Goal: Task Accomplishment & Management: Manage account settings

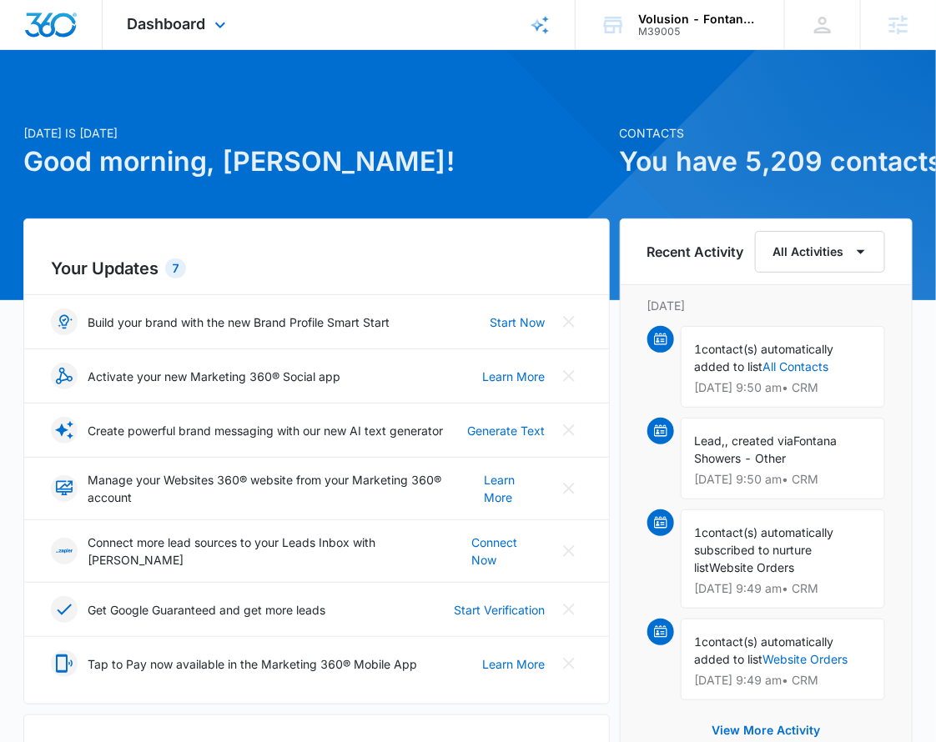
click at [196, 13] on div "Dashboard Apps Reputation Forms CRM Email Social Content Ads Intelligence Files…" at bounding box center [179, 24] width 153 height 49
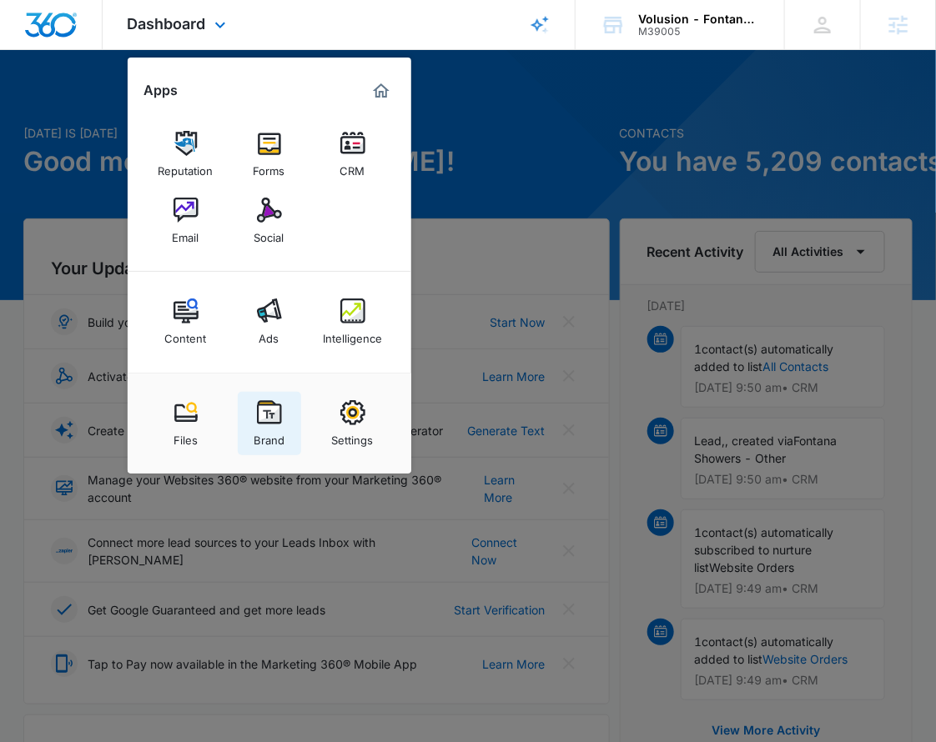
click at [283, 411] on link "Brand" at bounding box center [269, 423] width 63 height 63
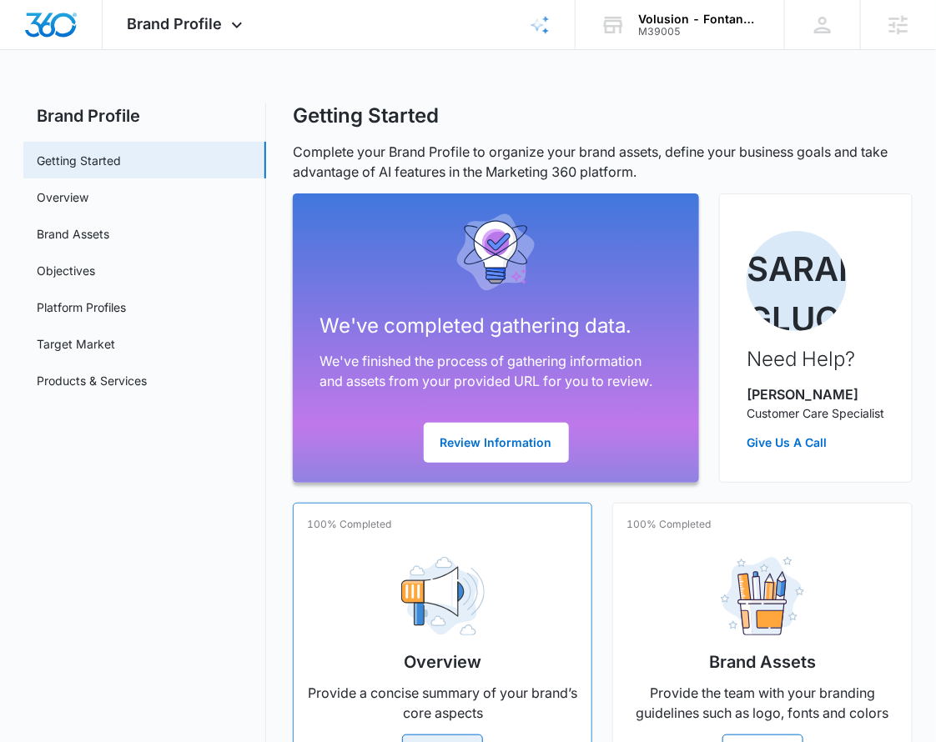
click at [382, 587] on div "Overview Provide a concise summary of your brand’s core aspects Manage" at bounding box center [442, 659] width 271 height 231
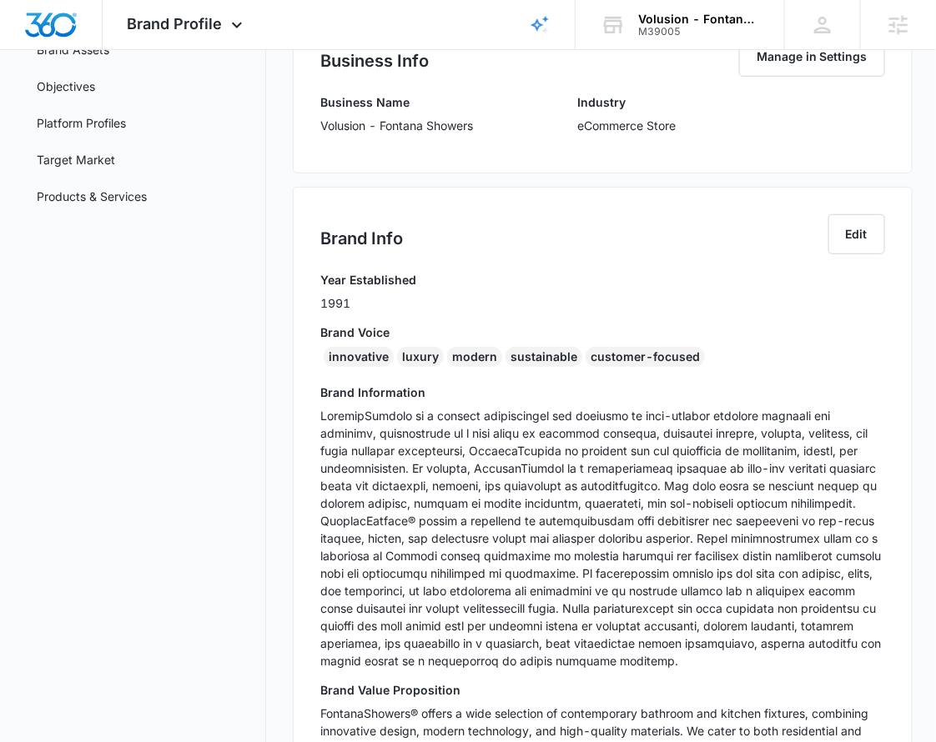
scroll to position [256, 0]
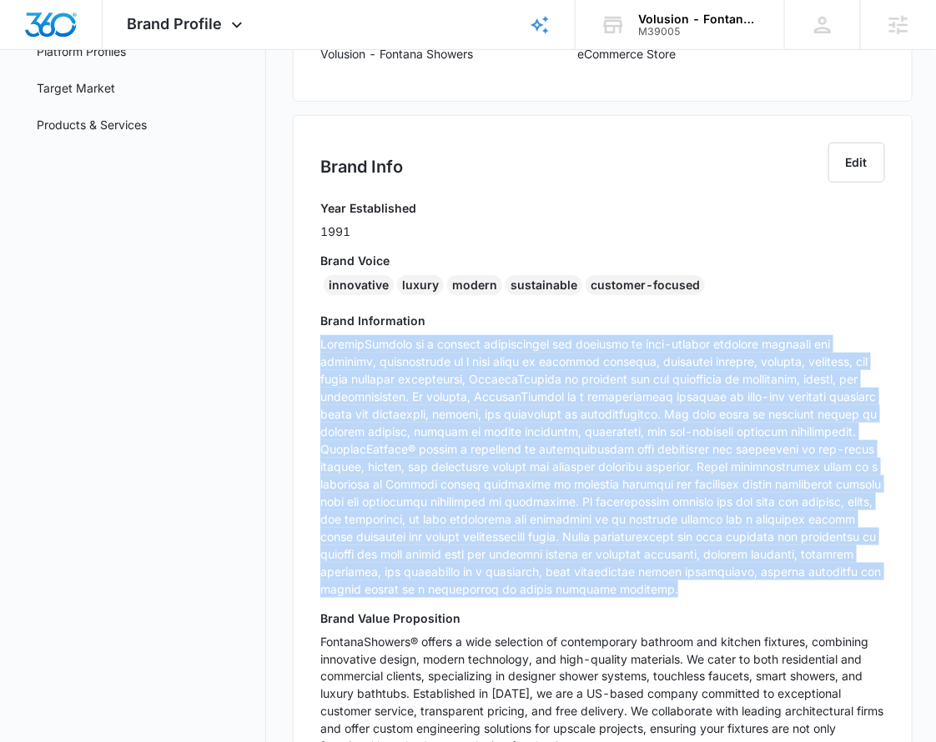
drag, startPoint x: 318, startPoint y: 339, endPoint x: 751, endPoint y: 579, distance: 495.6
click at [751, 579] on div "Brand Info Edit Year Established 1991 Brand Voice innovative luxury modern sust…" at bounding box center [603, 481] width 620 height 732
copy p "LoremipSumdolo si a consect adipiscingel sed doeiusmo te inci-utlabor etdolore …"
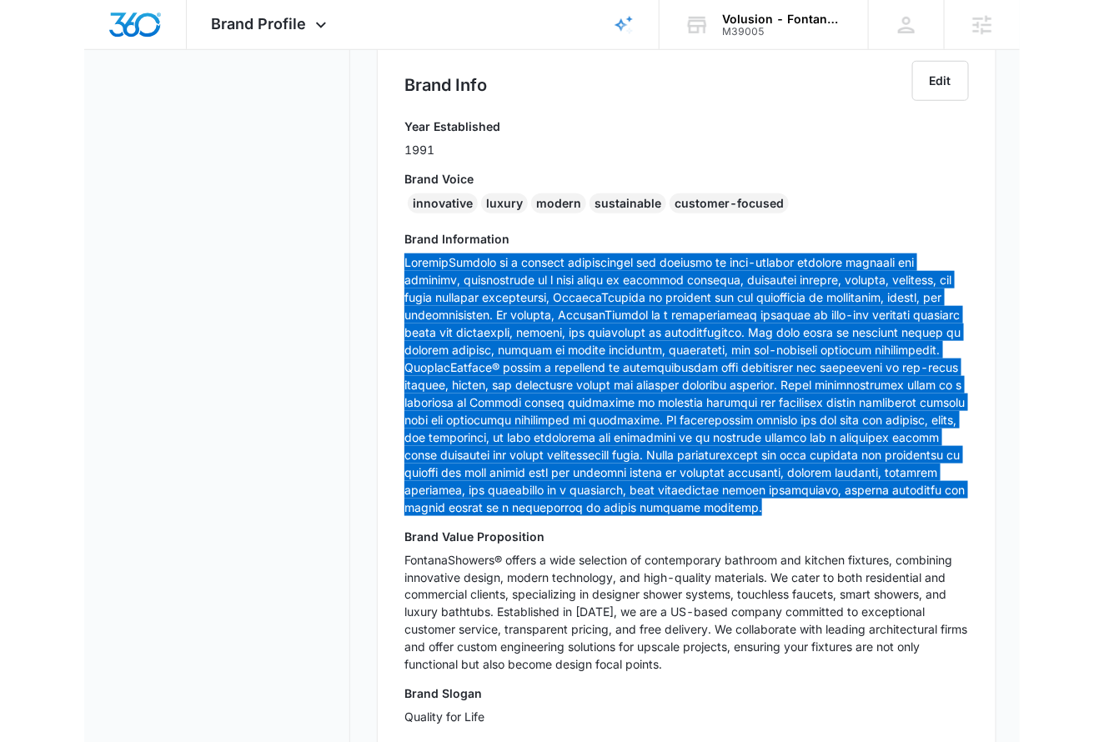
scroll to position [463, 0]
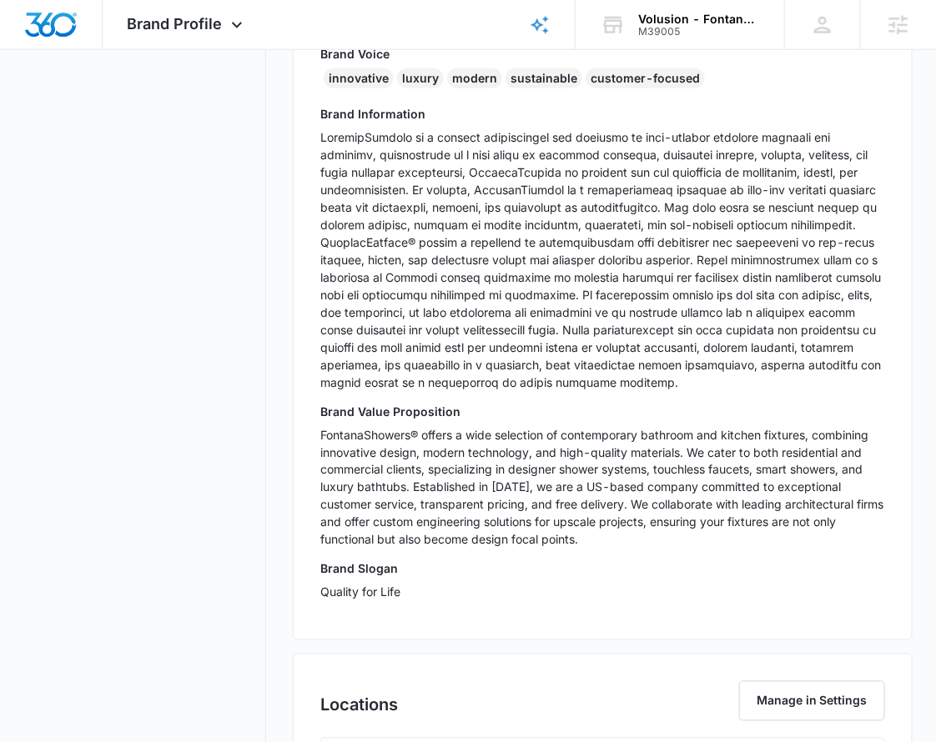
click at [535, 498] on p "FontanaShowers® offers a wide selection of contemporary bathroom and kitchen fi…" at bounding box center [602, 487] width 564 height 123
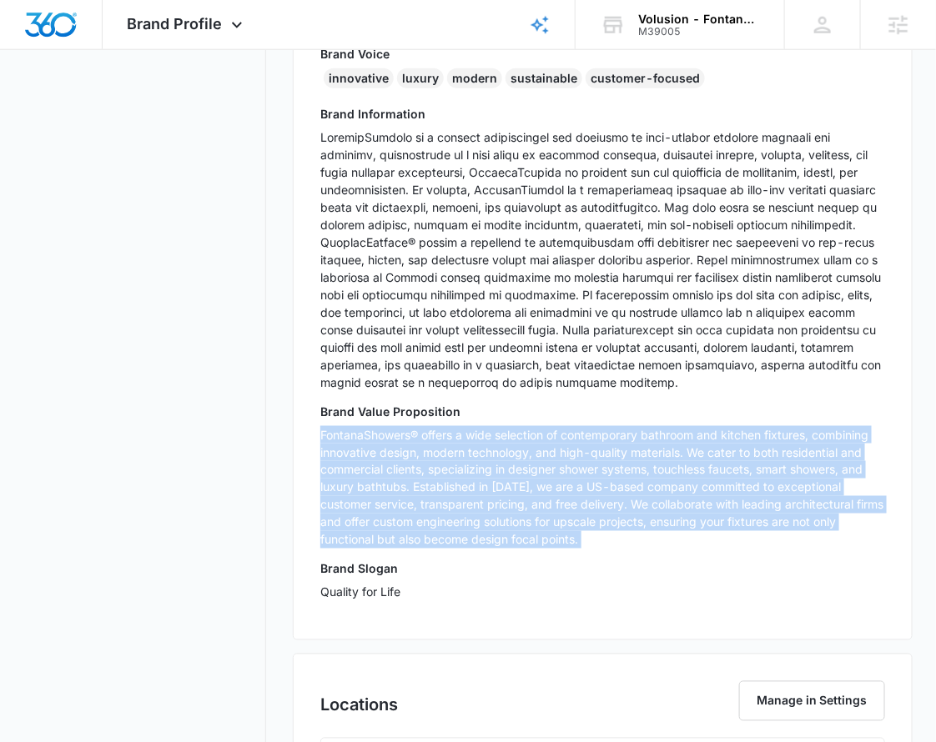
click at [535, 498] on p "FontanaShowers® offers a wide selection of contemporary bathroom and kitchen fi…" at bounding box center [602, 487] width 564 height 123
copy p "FontanaShowers® offers a wide selection of contemporary bathroom and kitchen fi…"
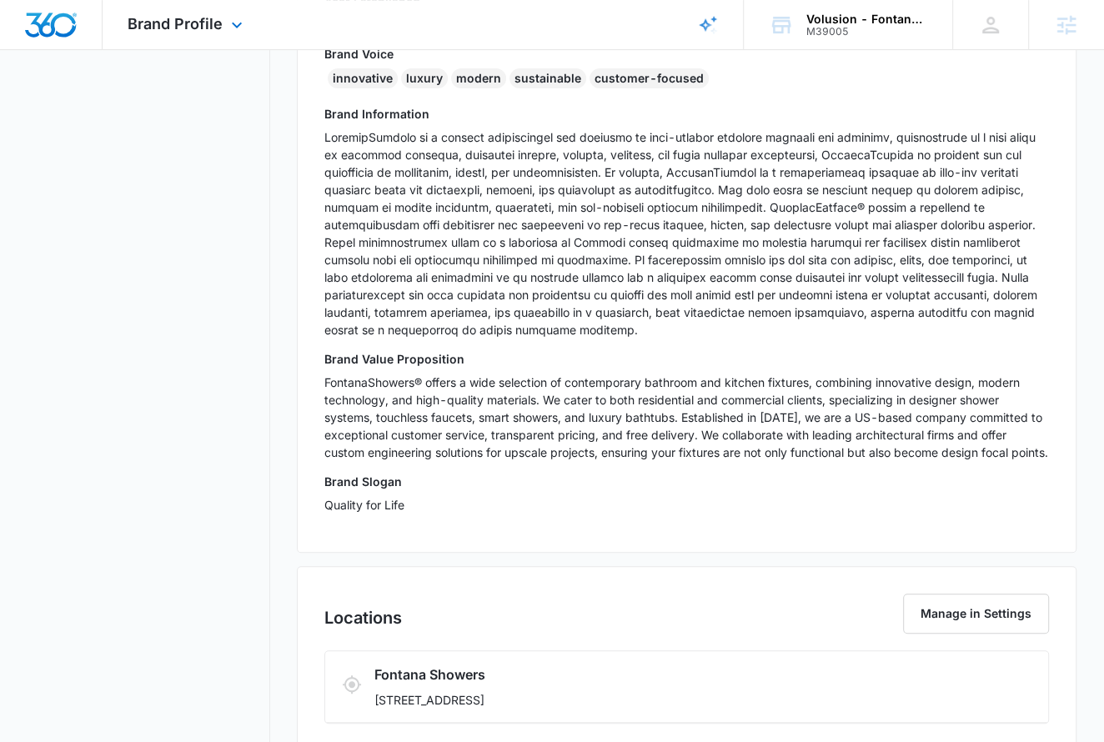
click at [205, 34] on div "Brand Profile Apps Reputation Forms CRM Email Social Content Ads Intelligence F…" at bounding box center [187, 24] width 169 height 49
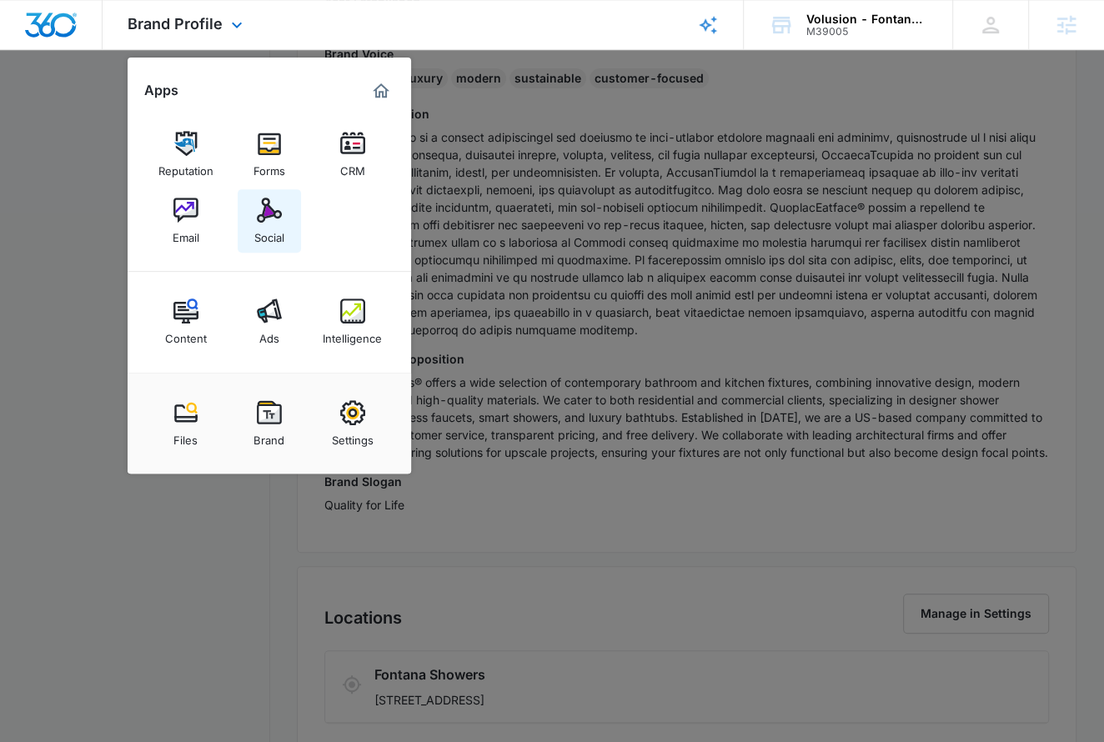
click at [262, 234] on div "Social" at bounding box center [269, 234] width 30 height 22
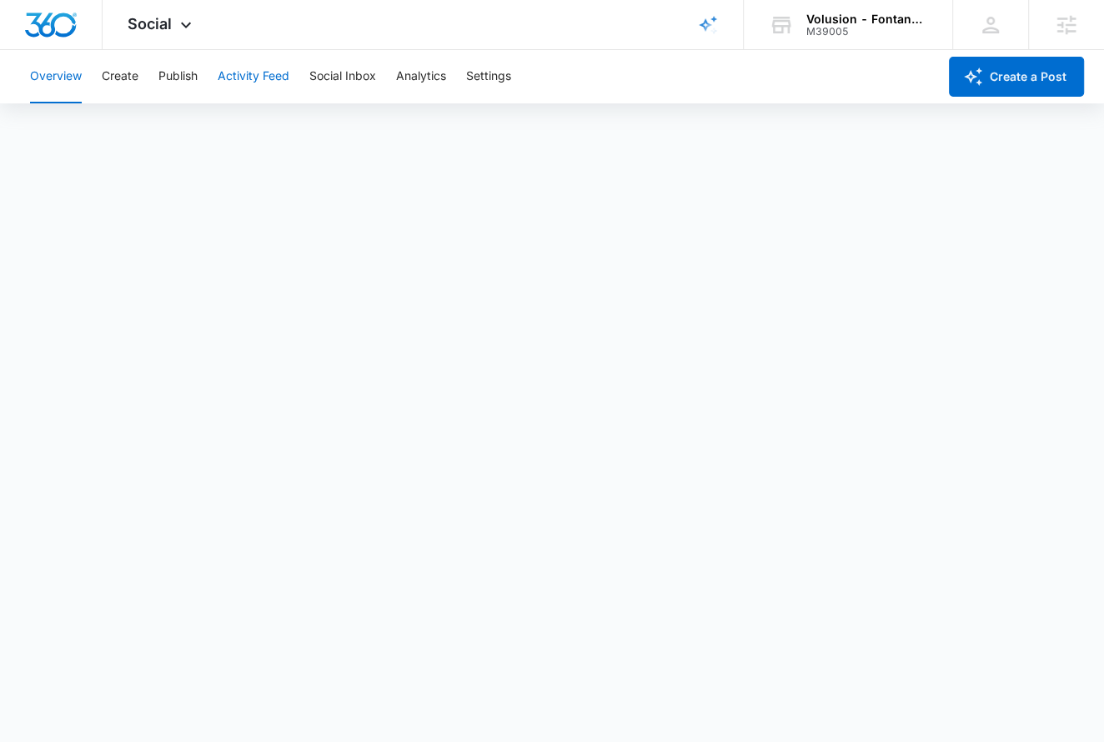
click at [260, 73] on button "Activity Feed" at bounding box center [254, 76] width 72 height 53
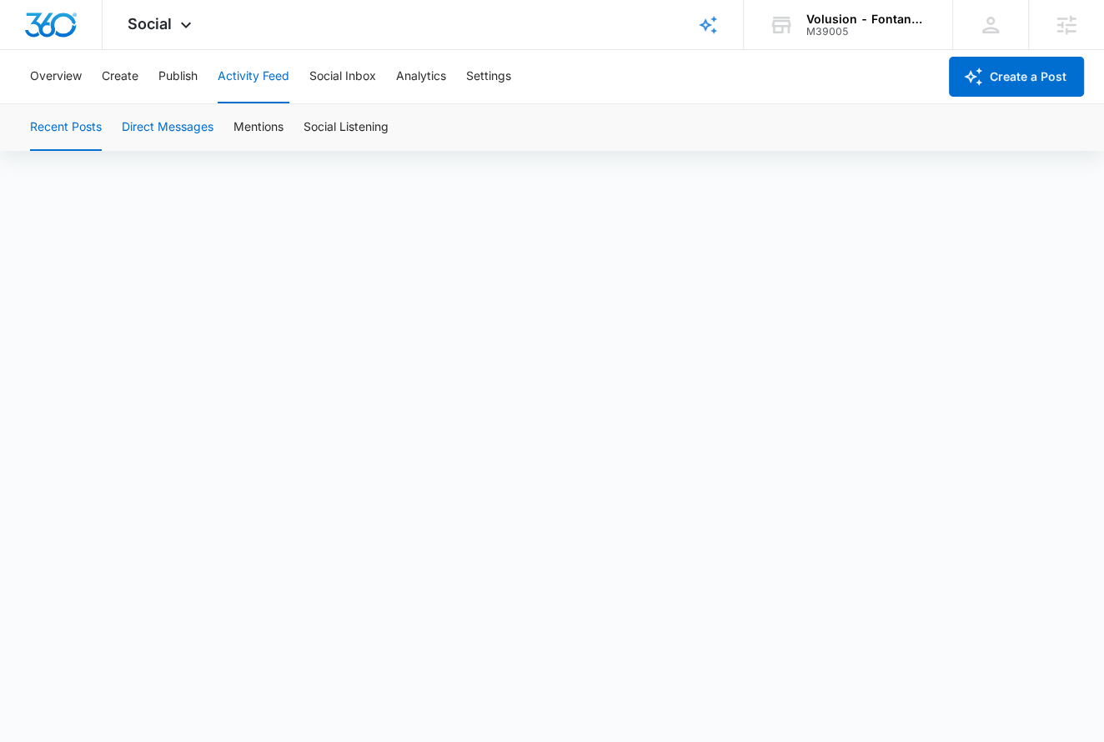
click at [187, 132] on button "Direct Messages" at bounding box center [168, 127] width 92 height 47
